Goal: Obtain resource: Download file/media

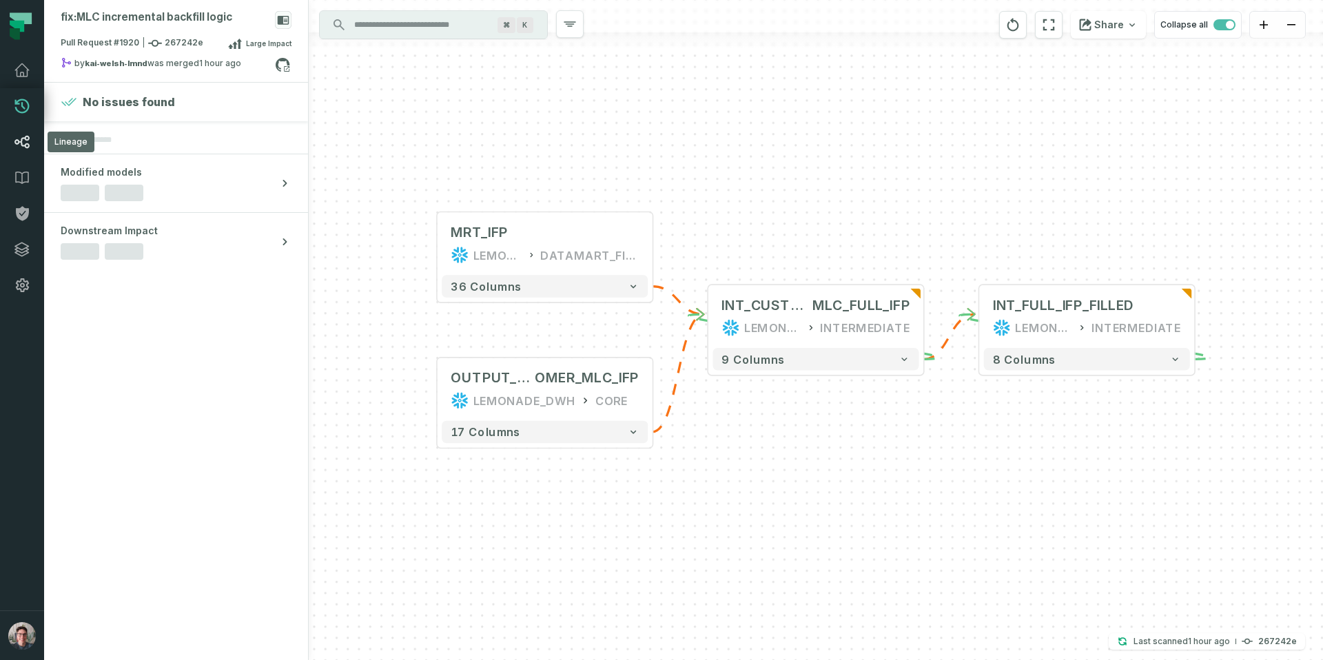
click at [24, 147] on icon at bounding box center [22, 142] width 17 height 17
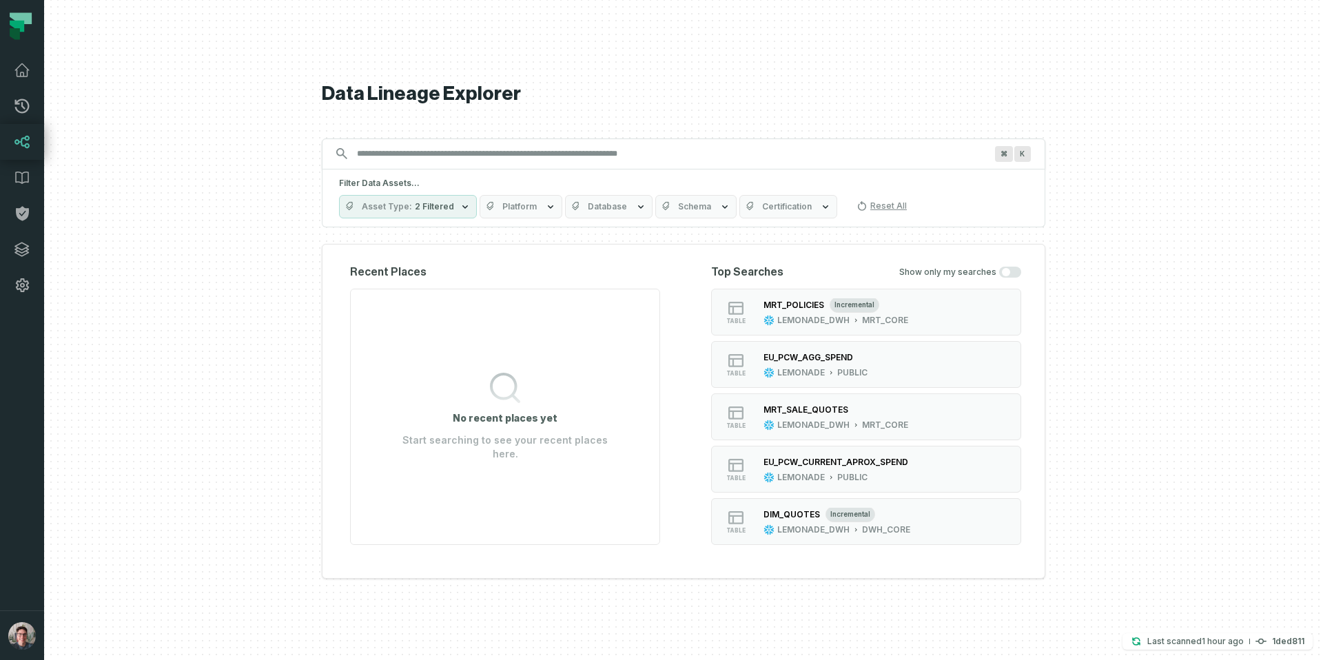
click at [404, 161] on input "Discovery Provider cmdk menu" at bounding box center [671, 154] width 645 height 22
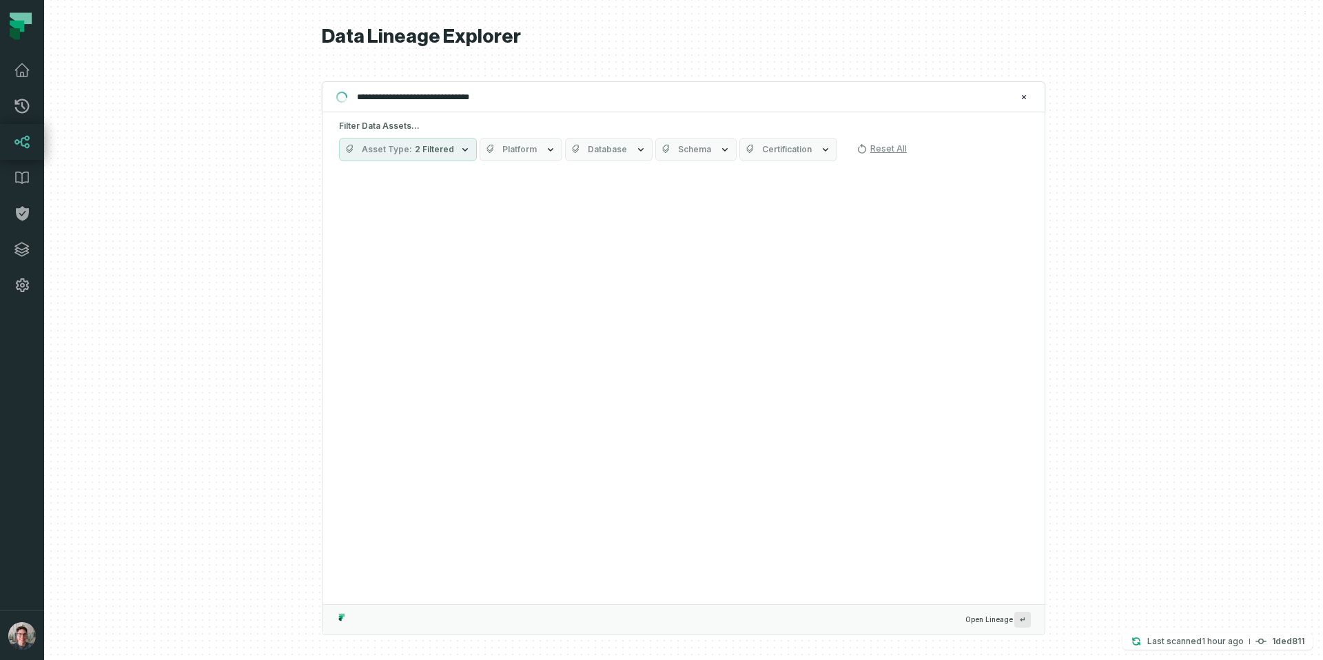
click at [536, 98] on input "**********" at bounding box center [682, 97] width 667 height 22
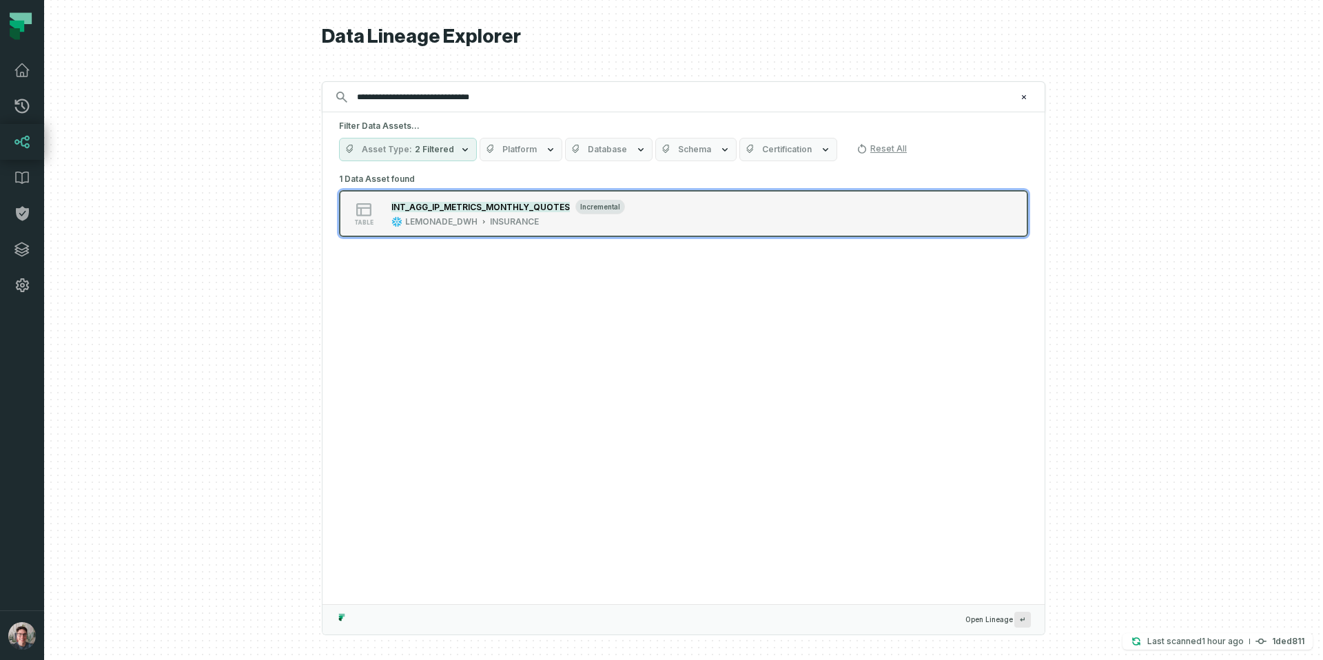
type input "**********"
click at [463, 204] on mark "INT_AGG_IP_METRICS_MONTHLY_QUOTES" at bounding box center [480, 207] width 178 height 10
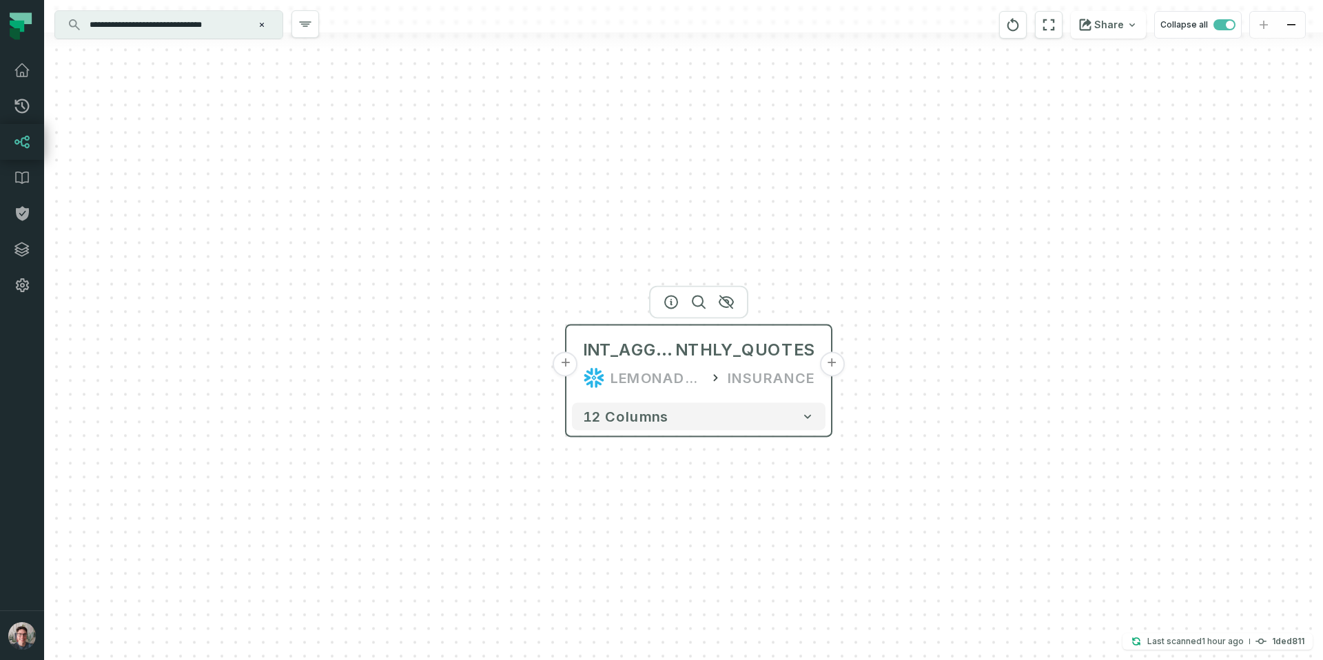
click at [569, 366] on button "+" at bounding box center [565, 363] width 25 height 25
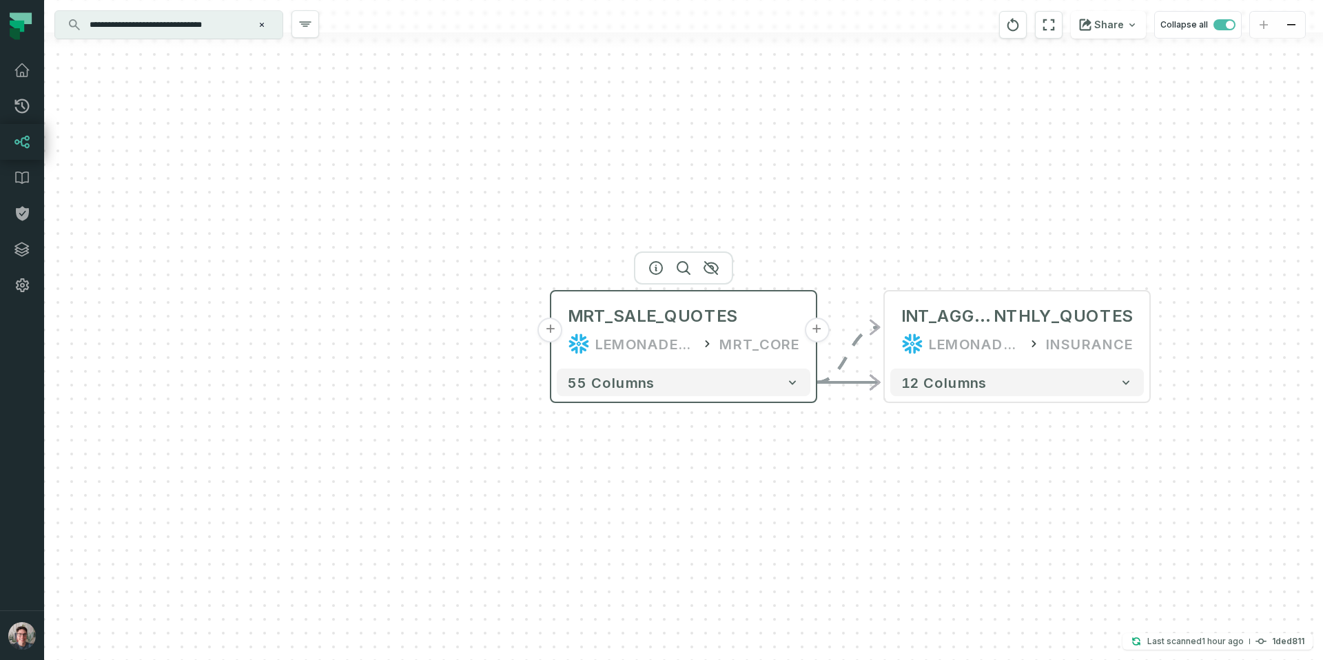
click at [560, 341] on div "MRT_SALE_QUOTES LEMONADE_DWH MRT_CORE" at bounding box center [684, 330] width 254 height 66
click at [551, 335] on button "+" at bounding box center [550, 330] width 25 height 25
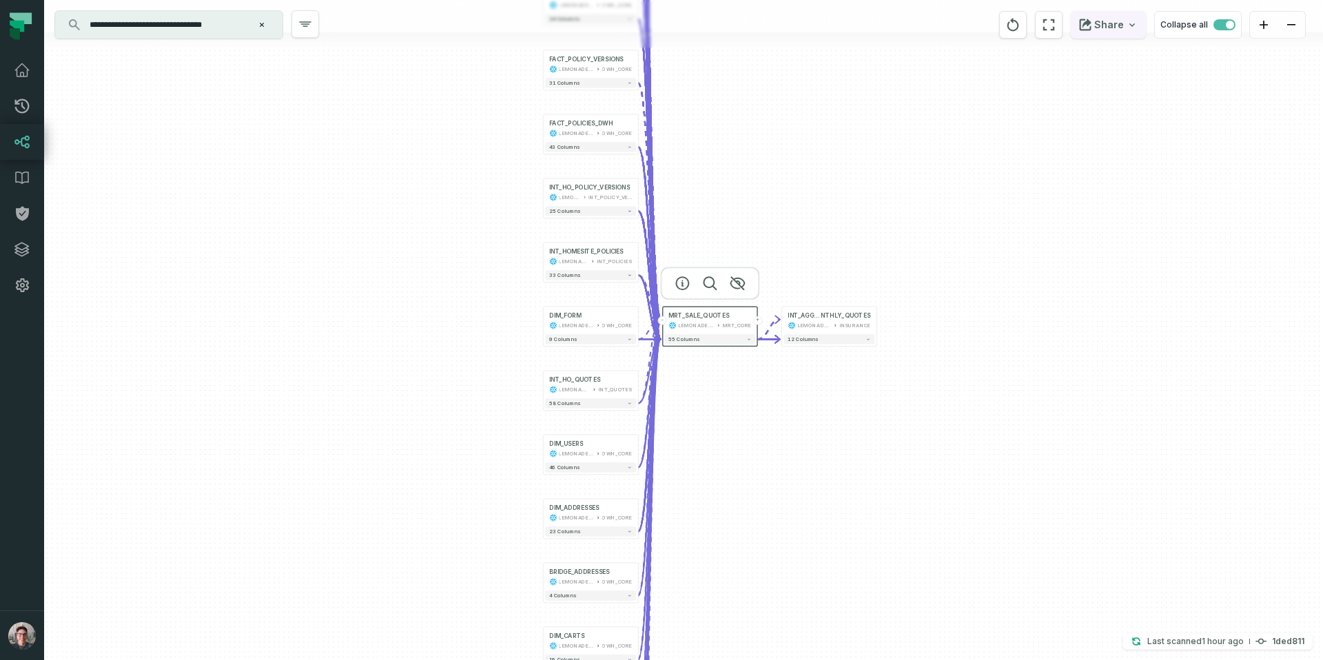
click at [1131, 22] on icon "button" at bounding box center [1131, 24] width 11 height 11
click at [1116, 25] on button "Share" at bounding box center [1108, 25] width 75 height 28
click at [983, 68] on link "CSV File Download graph as CSV" at bounding box center [1036, 70] width 220 height 52
click at [1013, 147] on button "Copy layout link Copy link to current graph" at bounding box center [1036, 128] width 220 height 52
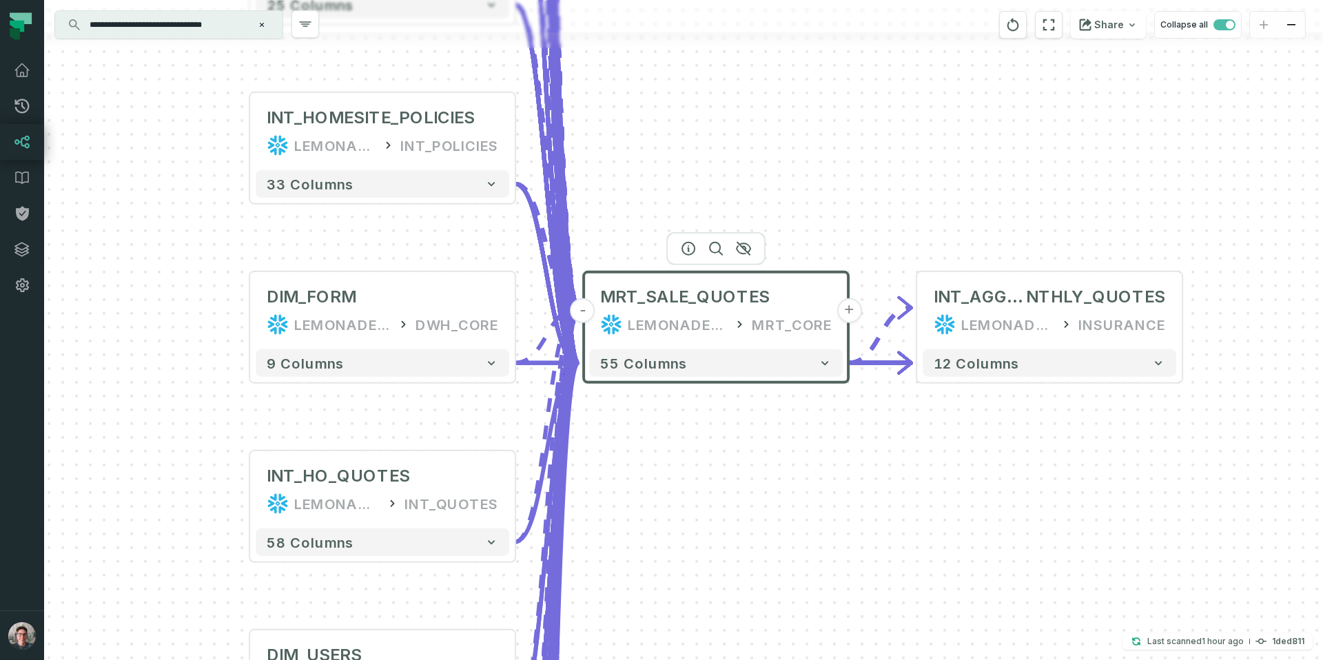
click at [847, 304] on button "+" at bounding box center [848, 310] width 25 height 25
click at [887, 241] on div "+ DIM_QUOTES LEMONADE_DWH DWH_CORE + 36 columns + INT_MONOLITH_POLICIES LEMONAD…" at bounding box center [683, 330] width 1279 height 660
